Goal: Download file/media

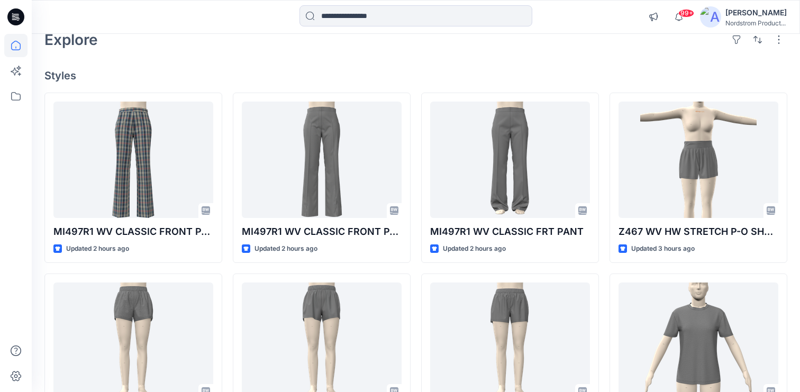
scroll to position [29, 0]
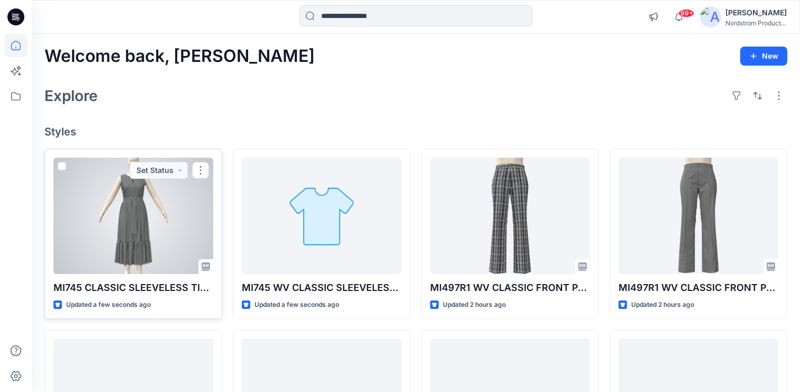
click at [151, 205] on div at bounding box center [133, 216] width 160 height 116
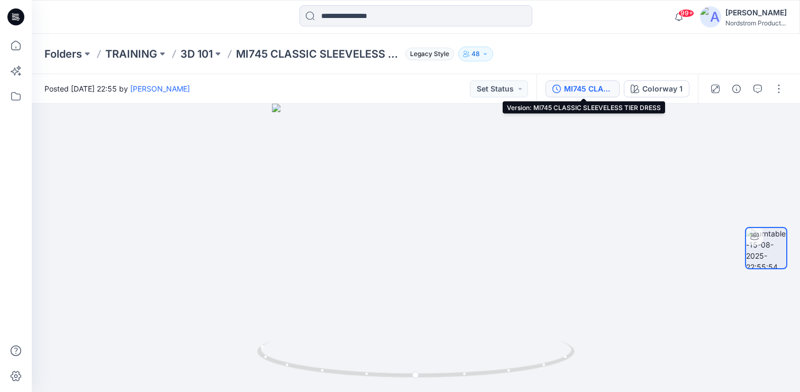
click at [588, 89] on div "MI745 CLASSIC SLEEVELESS TIER DRESS" at bounding box center [588, 89] width 49 height 12
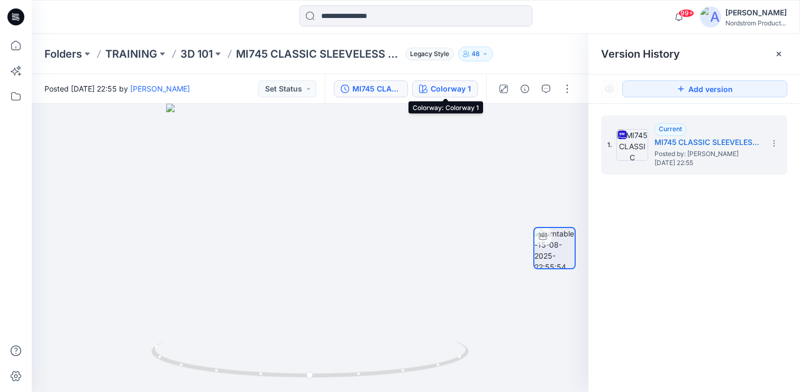
click at [437, 85] on div "Colorway 1" at bounding box center [451, 89] width 40 height 12
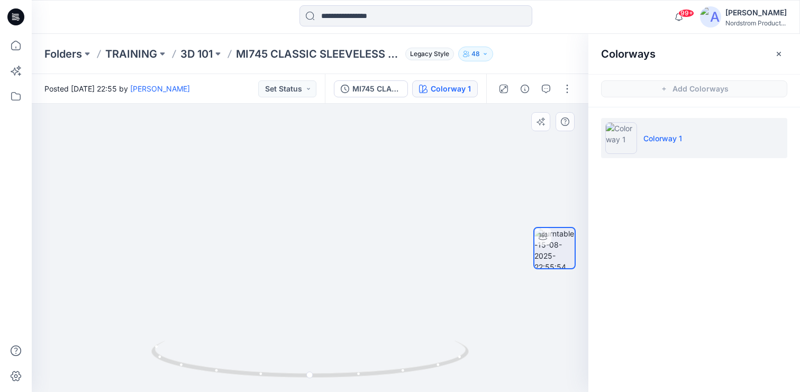
drag, startPoint x: 319, startPoint y: 154, endPoint x: 347, endPoint y: 177, distance: 36.0
click at [342, 285] on img at bounding box center [334, 147] width 956 height 492
drag, startPoint x: 344, startPoint y: 178, endPoint x: 334, endPoint y: 231, distance: 53.4
click at [333, 232] on img at bounding box center [332, 153] width 956 height 478
click at [19, 13] on icon at bounding box center [15, 16] width 17 height 17
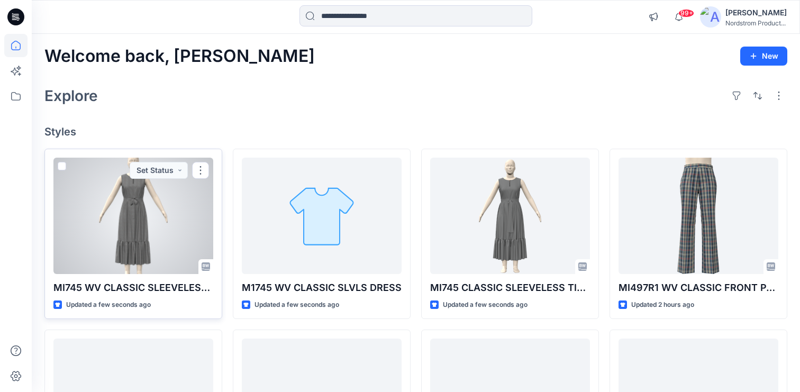
click at [142, 259] on div at bounding box center [133, 216] width 160 height 116
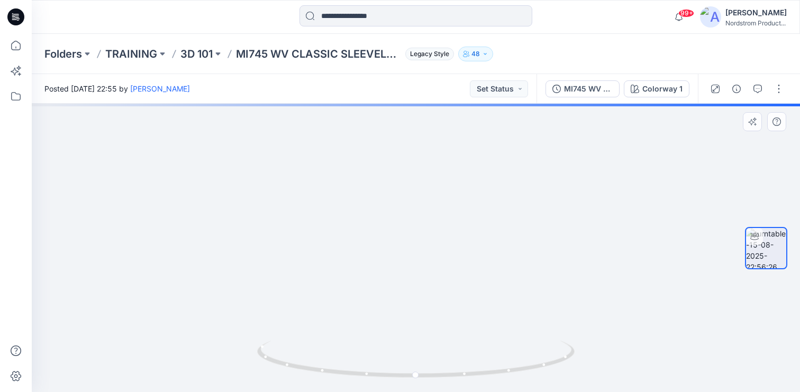
drag, startPoint x: 447, startPoint y: 166, endPoint x: 435, endPoint y: 224, distance: 58.8
click at [436, 223] on img at bounding box center [404, 93] width 1032 height 600
drag, startPoint x: 453, startPoint y: 211, endPoint x: 453, endPoint y: 199, distance: 11.6
click at [453, 199] on img at bounding box center [404, 88] width 1032 height 608
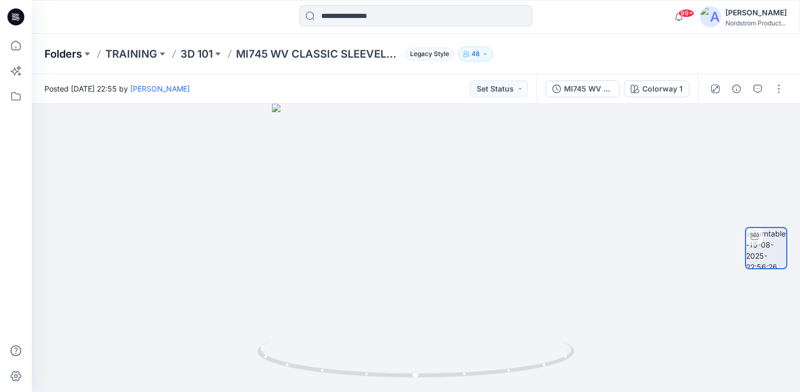
click at [58, 50] on p "Folders" at bounding box center [63, 54] width 38 height 15
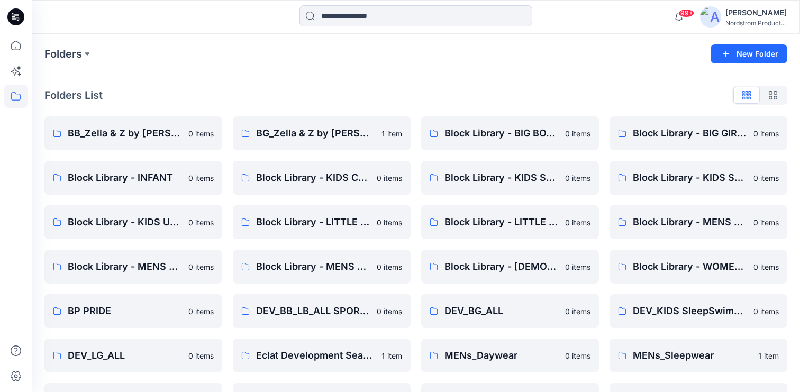
scroll to position [1, 0]
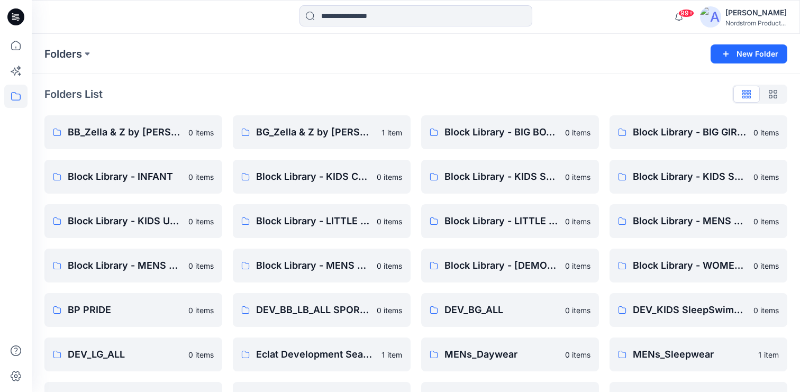
click at [24, 16] on div at bounding box center [16, 17] width 34 height 34
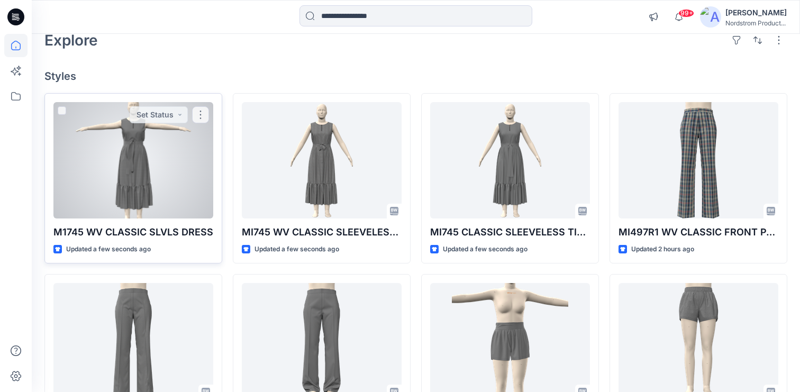
scroll to position [61, 0]
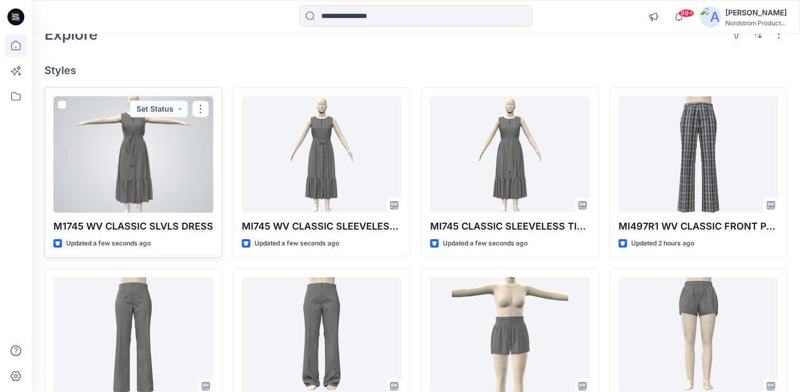
click at [174, 158] on div at bounding box center [133, 154] width 160 height 116
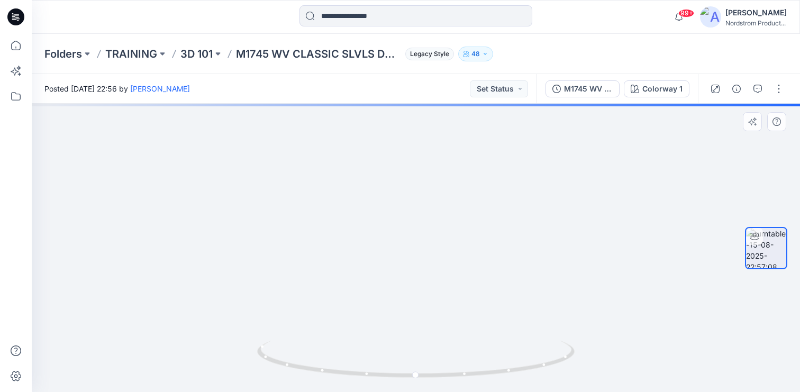
drag, startPoint x: 445, startPoint y: 204, endPoint x: 447, endPoint y: 233, distance: 28.7
click at [446, 237] on img at bounding box center [414, 103] width 971 height 577
click at [455, 216] on img at bounding box center [415, 116] width 971 height 552
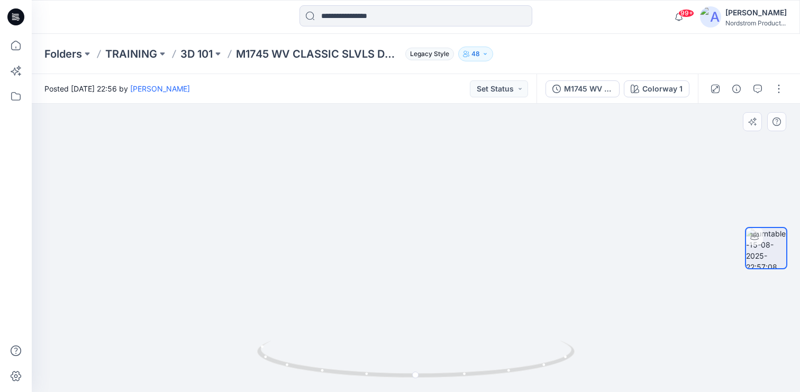
drag, startPoint x: 460, startPoint y: 237, endPoint x: 442, endPoint y: 239, distance: 18.6
click at [442, 239] on img at bounding box center [415, 238] width 349 height 310
drag, startPoint x: 456, startPoint y: 246, endPoint x: 509, endPoint y: 234, distance: 54.1
click at [509, 234] on div at bounding box center [416, 248] width 768 height 288
click at [21, 12] on icon at bounding box center [15, 16] width 17 height 17
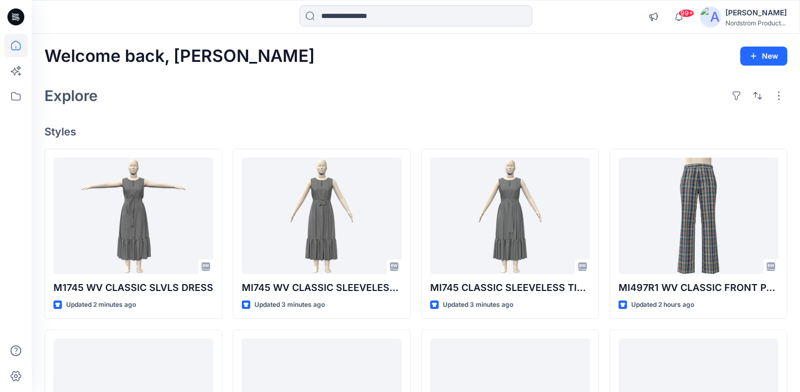
click at [339, 58] on div "Welcome back, Lizzie New" at bounding box center [415, 57] width 743 height 20
click at [367, 101] on div "Explore" at bounding box center [415, 95] width 743 height 25
click at [312, 89] on div "Explore" at bounding box center [415, 95] width 743 height 25
click at [350, 99] on div "Explore" at bounding box center [415, 95] width 743 height 25
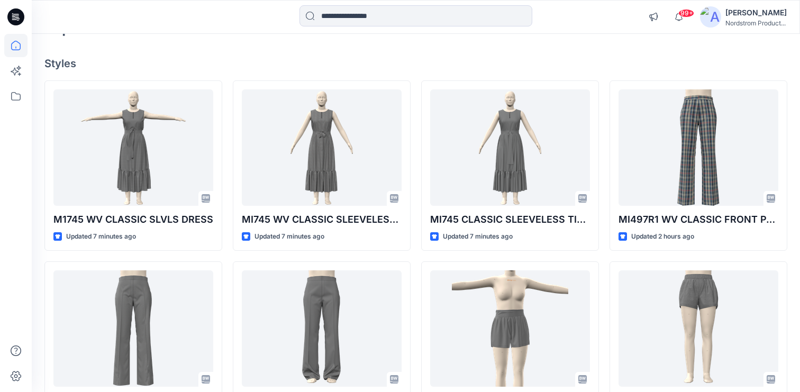
scroll to position [79, 0]
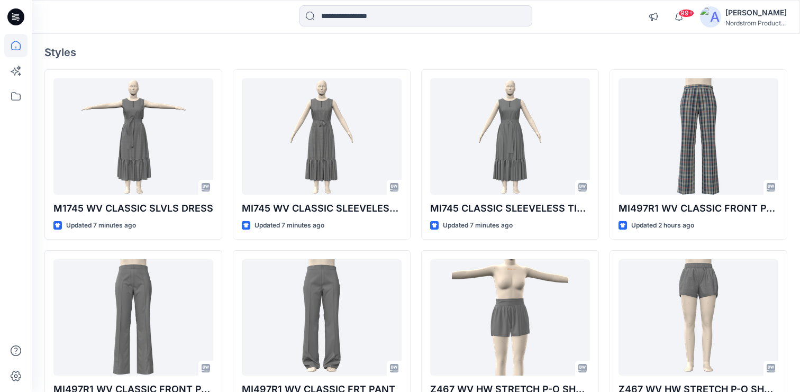
click at [151, 28] on div at bounding box center [128, 16] width 192 height 23
click at [563, 42] on div "Welcome back, Lizzie New Explore Styles M1745 WV CLASSIC SLVLS DRESS Updated 7 …" at bounding box center [416, 303] width 768 height 698
click at [349, 46] on h4 "Styles" at bounding box center [415, 52] width 743 height 13
click at [324, 46] on h4 "Styles" at bounding box center [415, 52] width 743 height 13
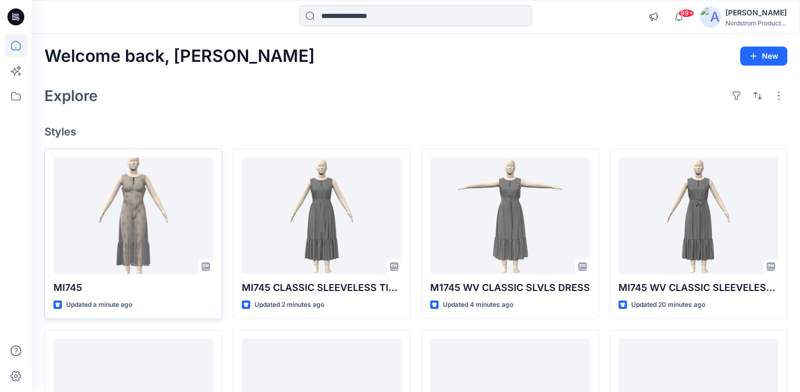
scroll to position [2, 0]
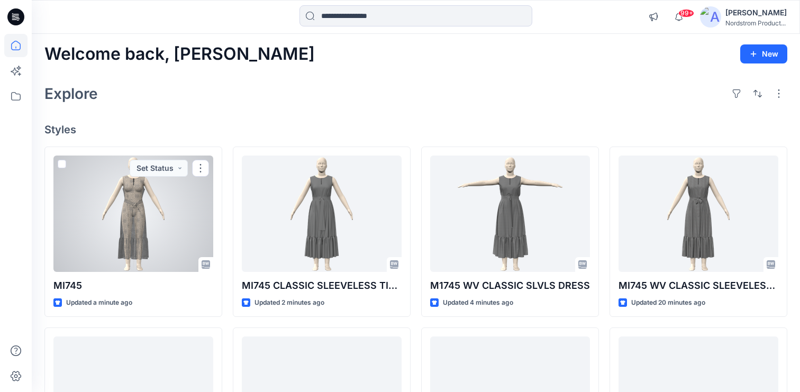
click at [123, 231] on div at bounding box center [133, 214] width 160 height 116
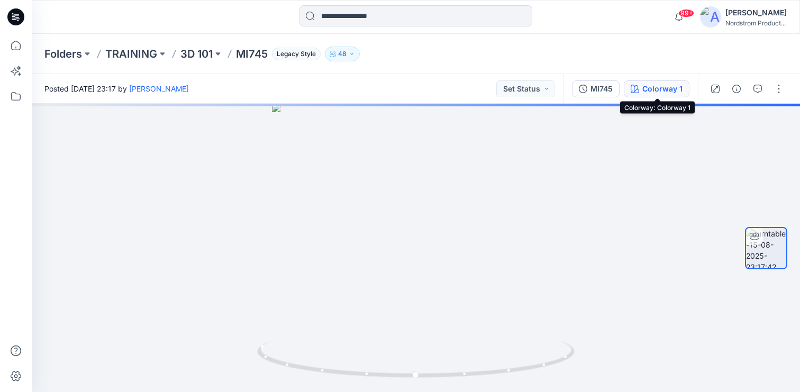
click at [644, 84] on div "Colorway 1" at bounding box center [662, 89] width 40 height 12
click at [649, 83] on div "Colorway 1" at bounding box center [662, 89] width 40 height 12
click at [650, 90] on div "Colorway 1" at bounding box center [662, 89] width 40 height 12
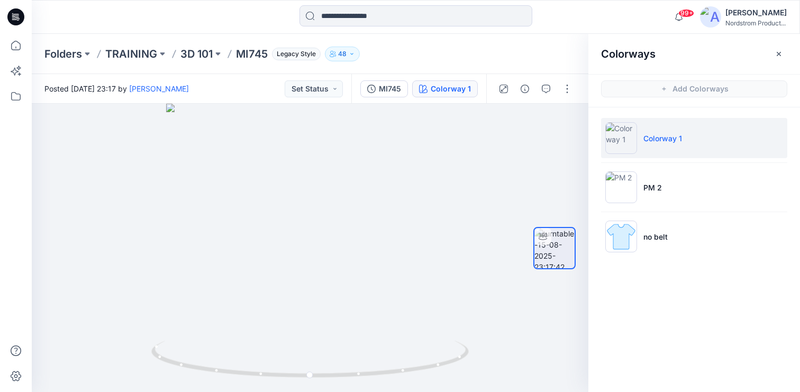
click at [779, 52] on icon "button" at bounding box center [779, 54] width 8 height 8
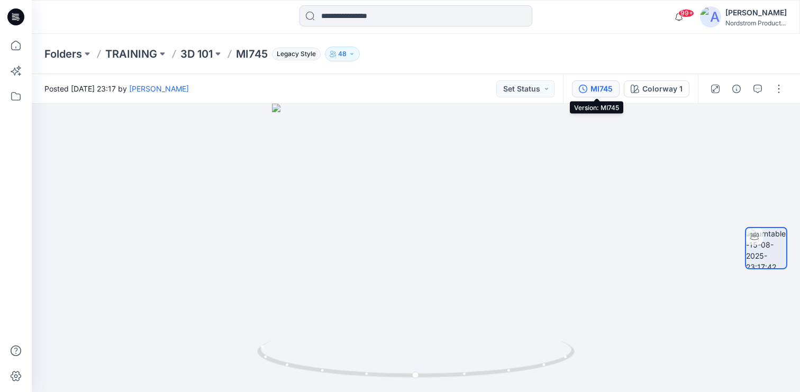
click at [596, 91] on div "MI745" at bounding box center [602, 89] width 22 height 12
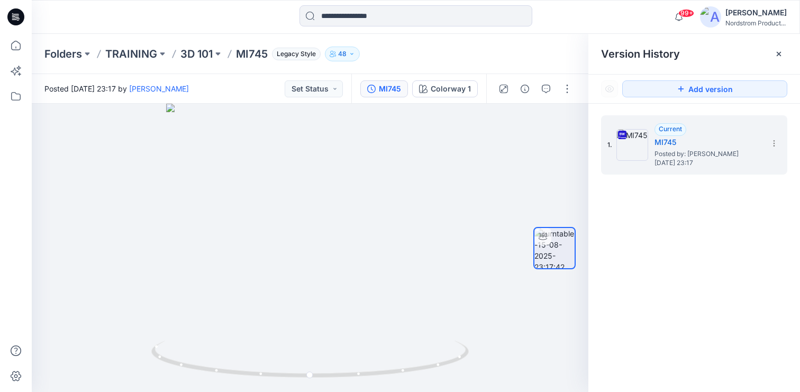
click at [778, 51] on icon at bounding box center [779, 54] width 8 height 8
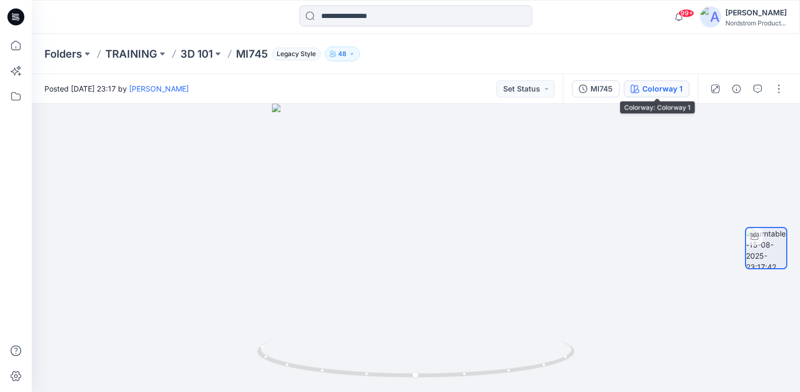
click at [649, 90] on div "Colorway 1" at bounding box center [662, 89] width 40 height 12
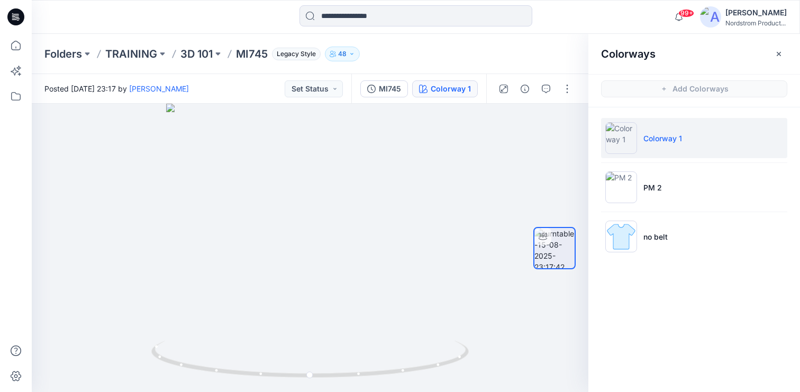
click at [684, 141] on li "Colorway 1" at bounding box center [694, 138] width 186 height 40
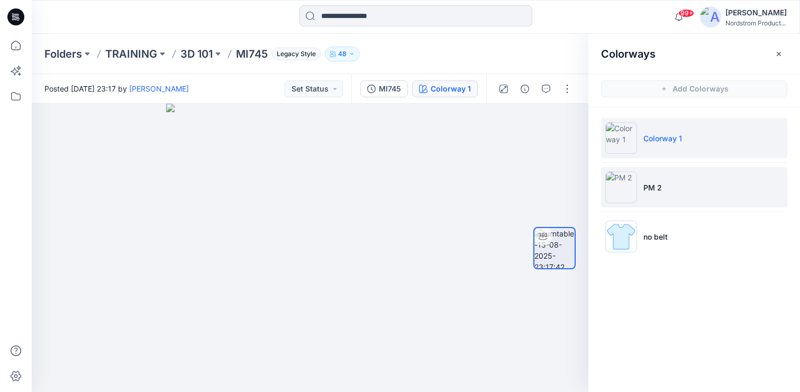
click at [684, 190] on li "PM 2" at bounding box center [694, 187] width 186 height 40
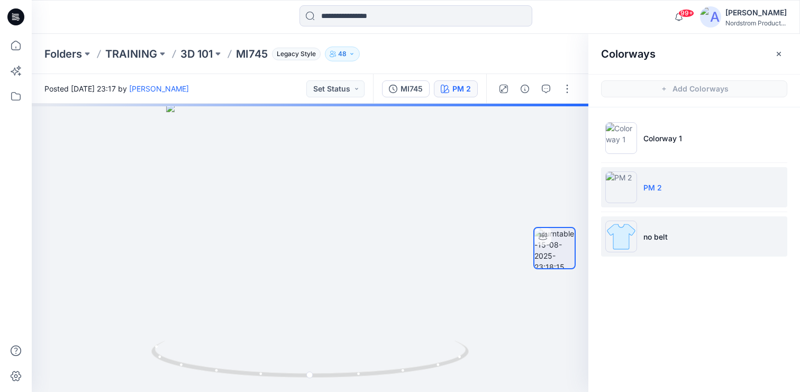
click at [652, 247] on li "no belt" at bounding box center [694, 236] width 186 height 40
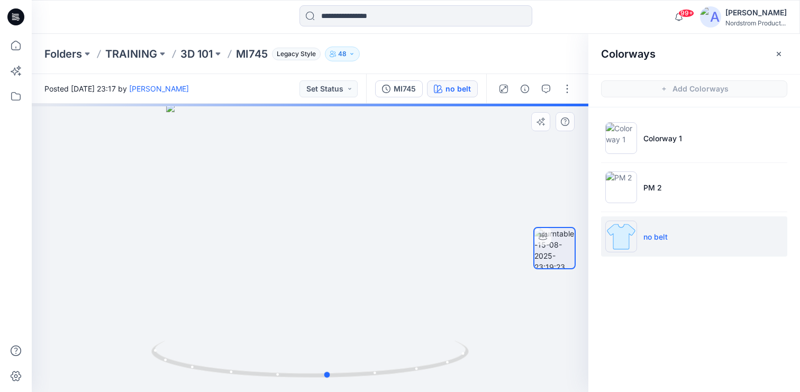
drag, startPoint x: 325, startPoint y: 249, endPoint x: 564, endPoint y: 110, distance: 276.2
click at [343, 246] on div at bounding box center [310, 248] width 557 height 288
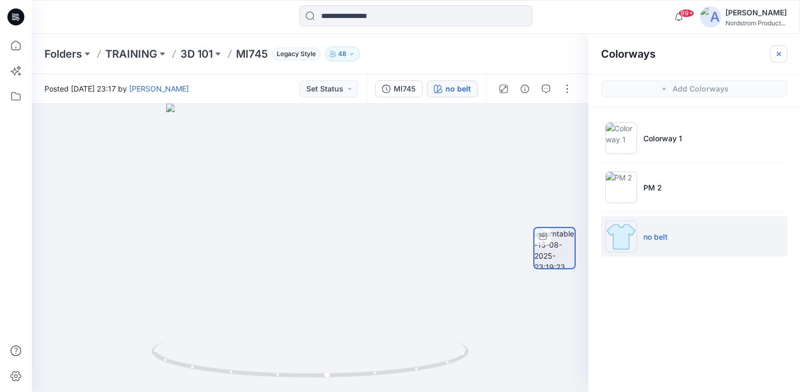
click at [777, 51] on icon "button" at bounding box center [779, 54] width 8 height 8
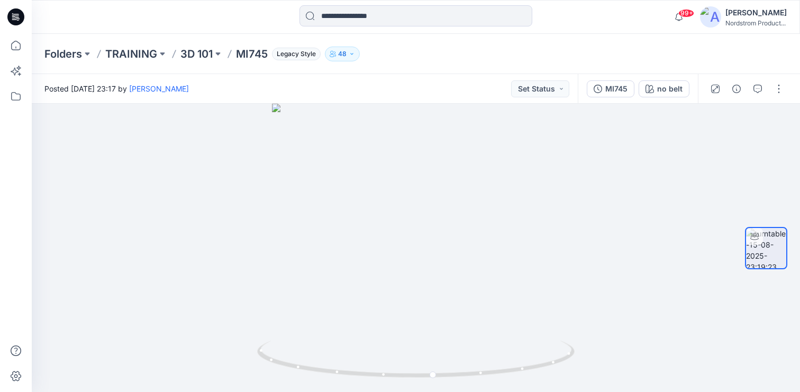
click at [205, 53] on p "3D 101" at bounding box center [196, 54] width 32 height 15
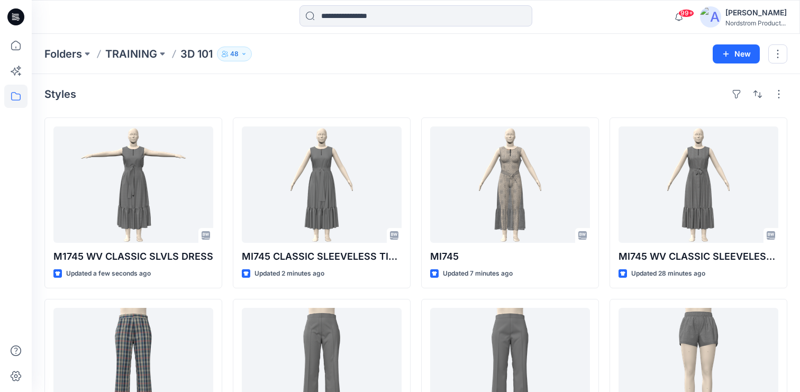
drag, startPoint x: 268, startPoint y: 82, endPoint x: 261, endPoint y: 93, distance: 13.1
click at [266, 81] on div "Styles M1745 WV CLASSIC SLVLS DRESS Updated a few seconds ago MI497R1 WV CLASSI…" at bounding box center [416, 387] width 768 height 629
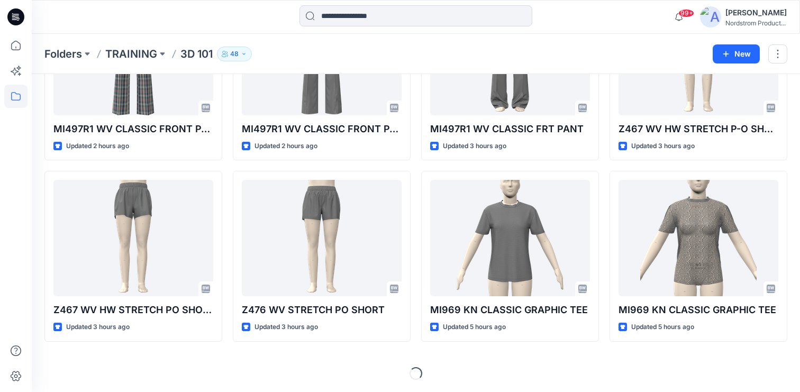
scroll to position [635, 0]
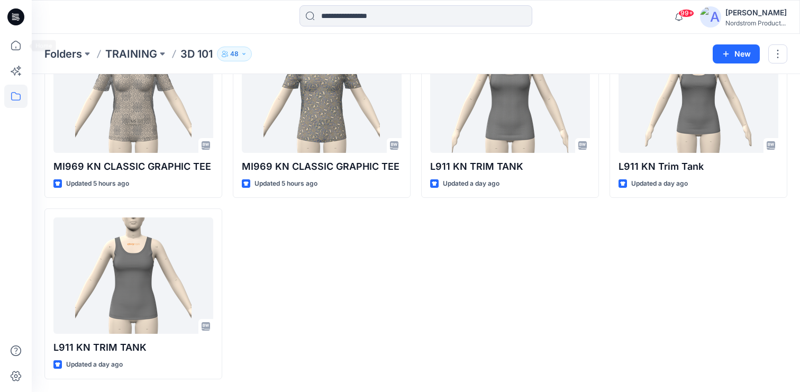
click at [17, 15] on icon at bounding box center [15, 16] width 17 height 17
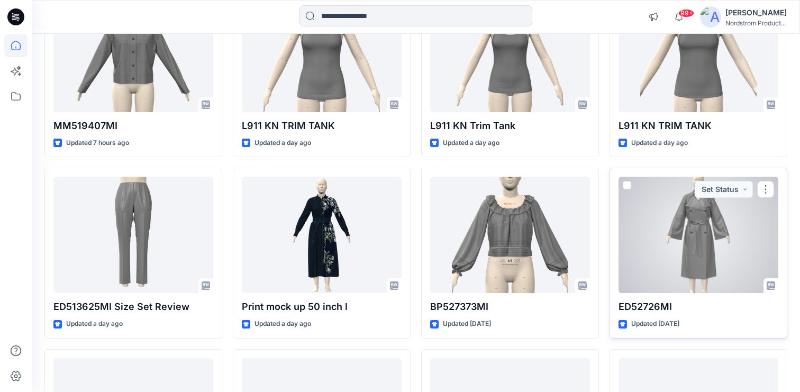
scroll to position [887, 0]
click at [689, 235] on div at bounding box center [699, 234] width 160 height 116
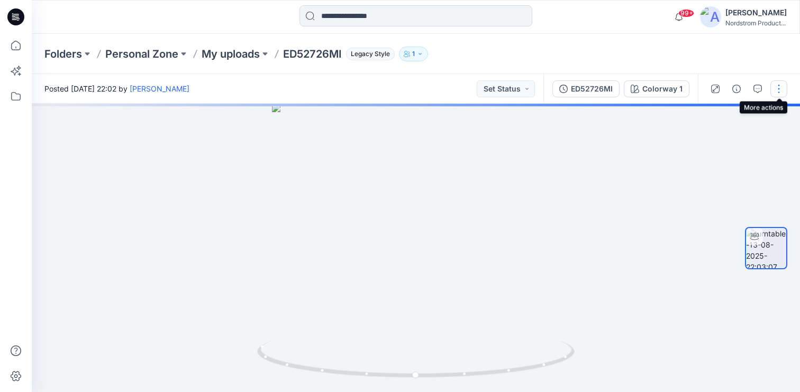
click at [780, 88] on button "button" at bounding box center [778, 88] width 17 height 17
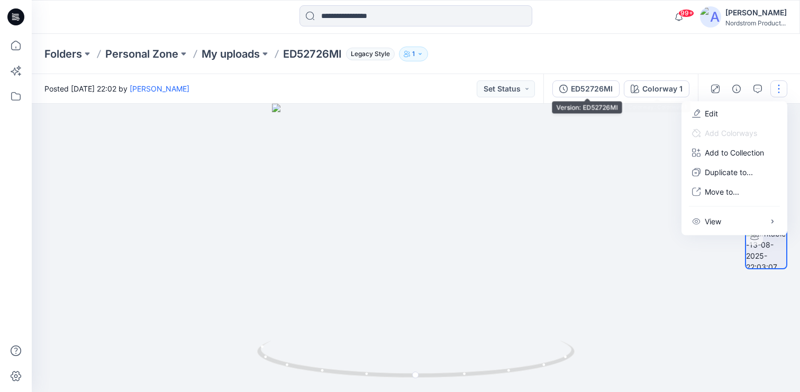
click at [602, 85] on div "ED52726MI" at bounding box center [592, 89] width 42 height 12
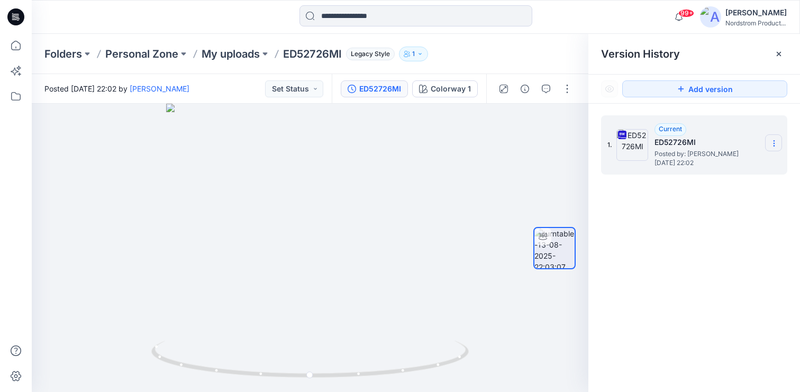
click at [776, 144] on icon at bounding box center [774, 143] width 8 height 8
click at [701, 166] on span "Download Source BW File" at bounding box center [720, 164] width 88 height 13
